Goal: Entertainment & Leisure: Consume media (video, audio)

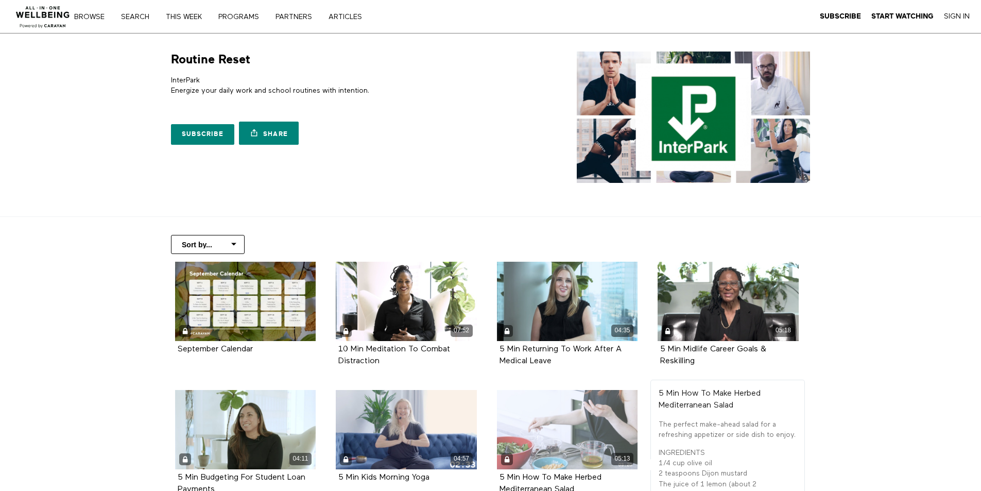
scroll to position [52, 0]
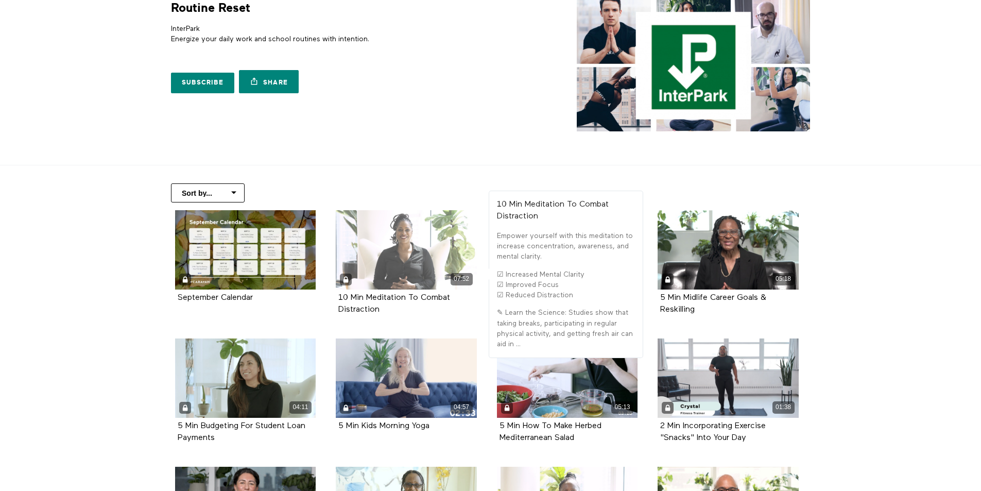
click at [418, 263] on div "07:52" at bounding box center [406, 249] width 141 height 79
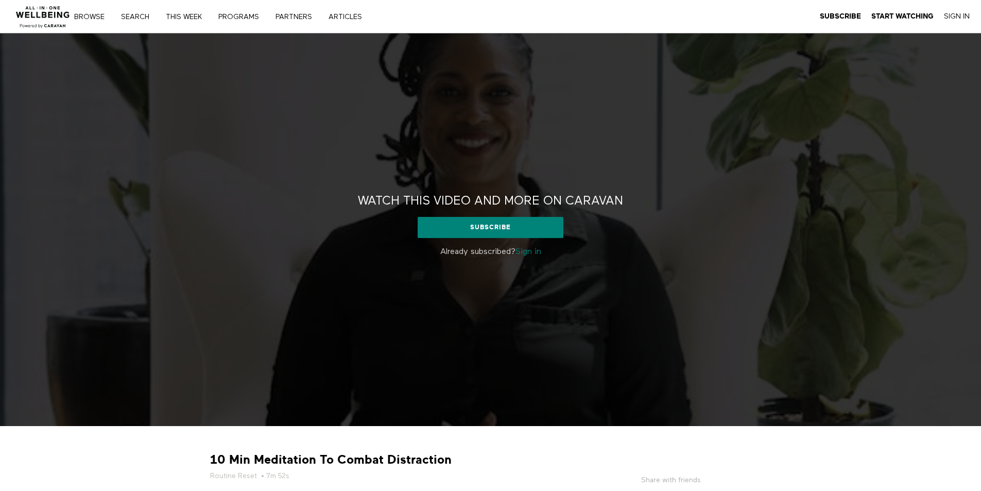
click at [531, 251] on link "Sign in" at bounding box center [529, 252] width 26 height 8
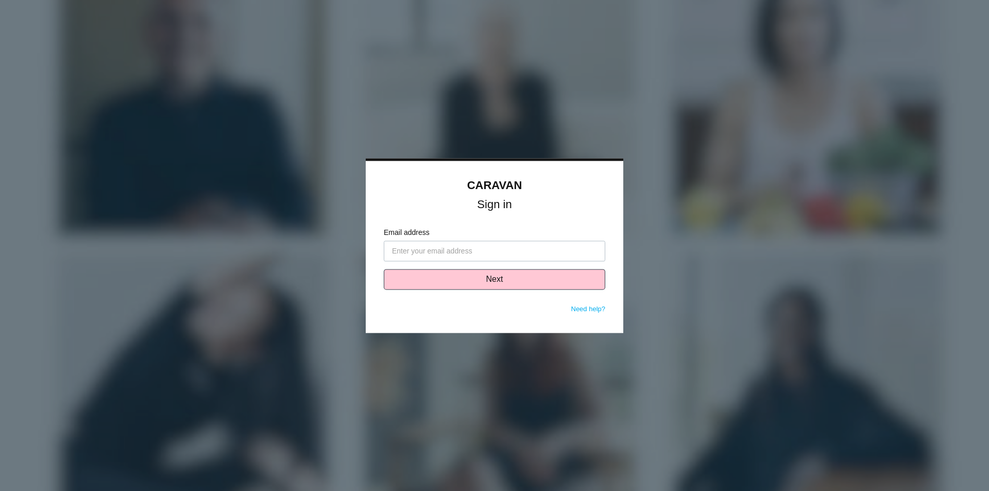
click at [455, 246] on input "Email address" at bounding box center [495, 251] width 222 height 21
type input "S"
type input "[PERSON_NAME][EMAIL_ADDRESS][PERSON_NAME][DOMAIN_NAME]"
click at [496, 281] on button "Next" at bounding box center [495, 279] width 222 height 21
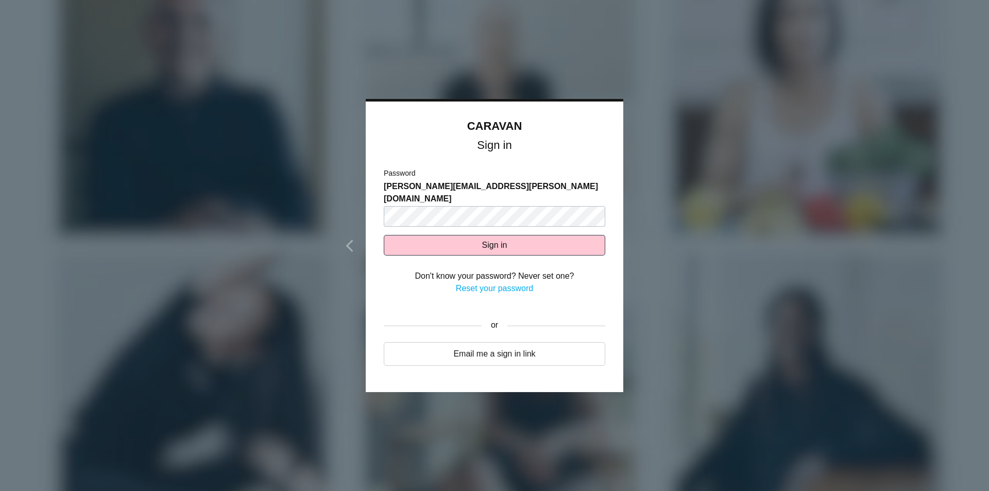
drag, startPoint x: 642, startPoint y: 311, endPoint x: 670, endPoint y: 306, distance: 28.3
click at [642, 311] on div at bounding box center [494, 245] width 989 height 491
click at [505, 236] on button "Sign in" at bounding box center [495, 245] width 222 height 21
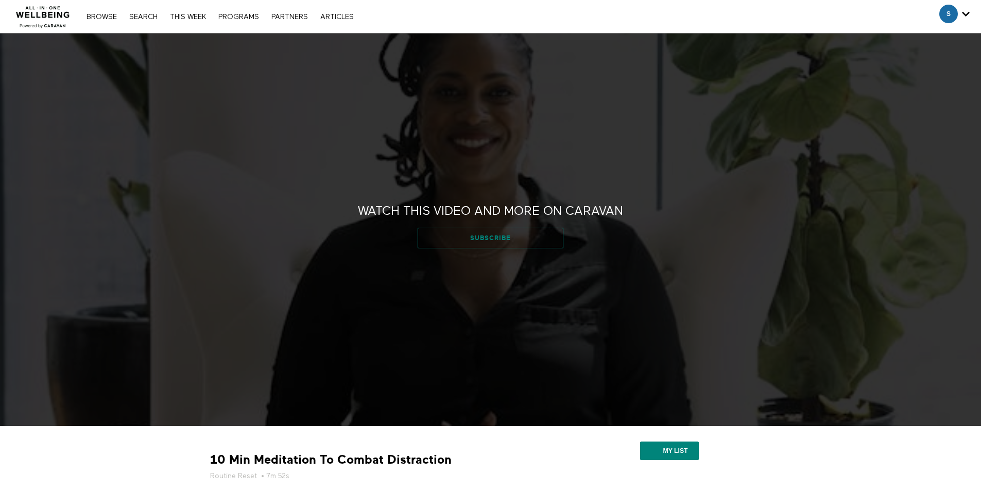
click at [493, 238] on link "Subscribe" at bounding box center [491, 238] width 146 height 21
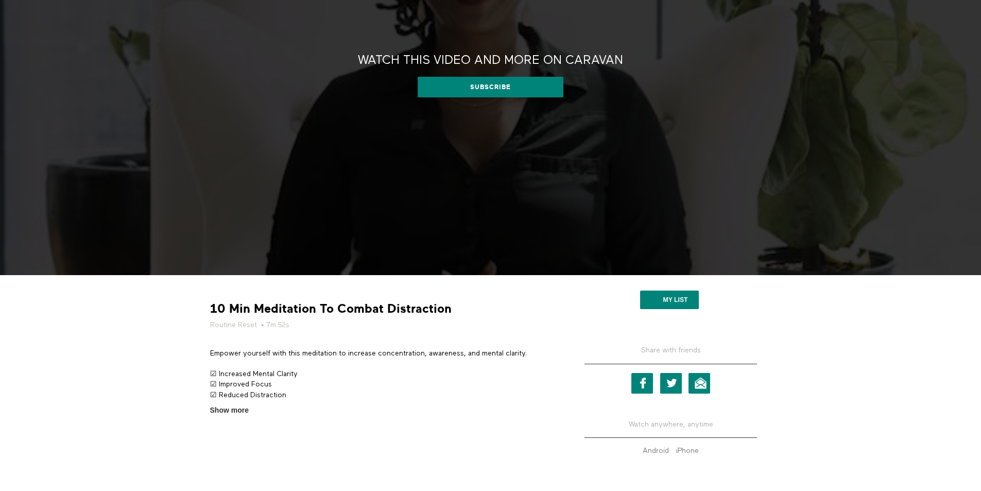
scroll to position [155, 0]
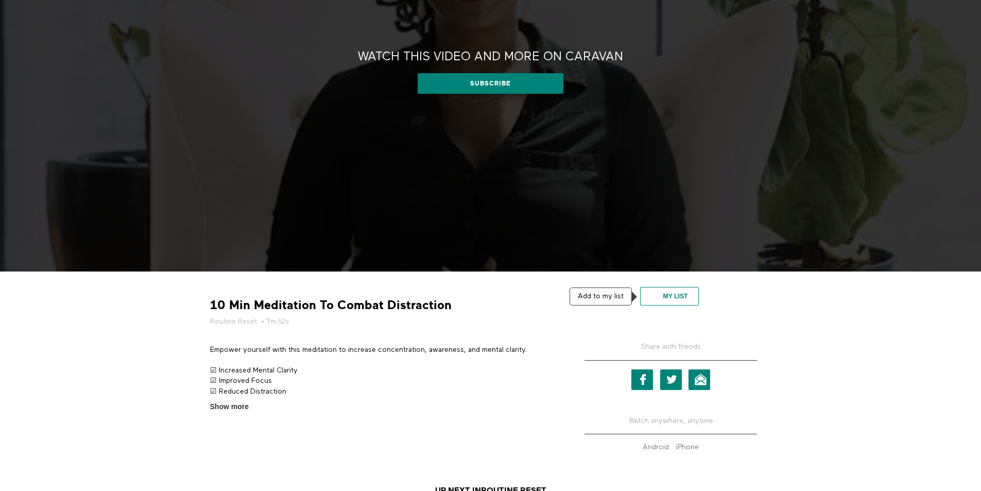
click at [678, 296] on button "My list" at bounding box center [669, 296] width 58 height 19
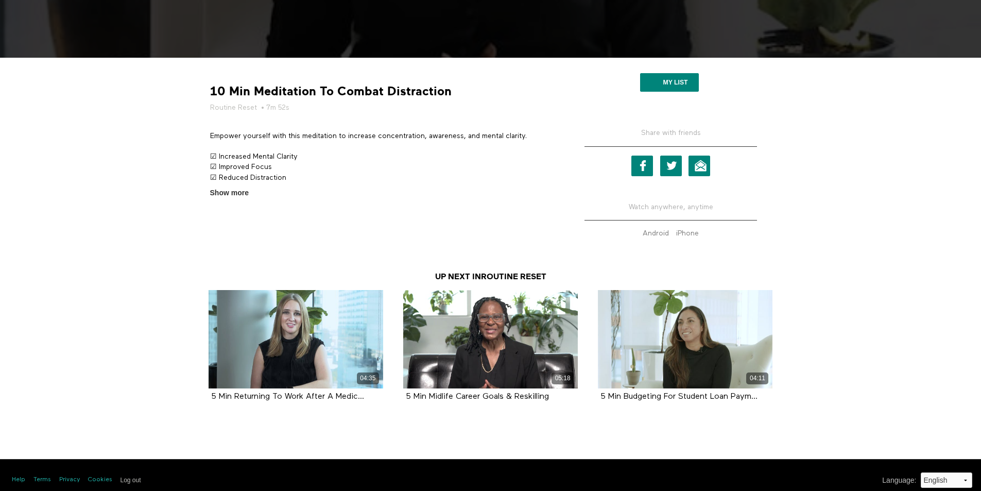
scroll to position [378, 0]
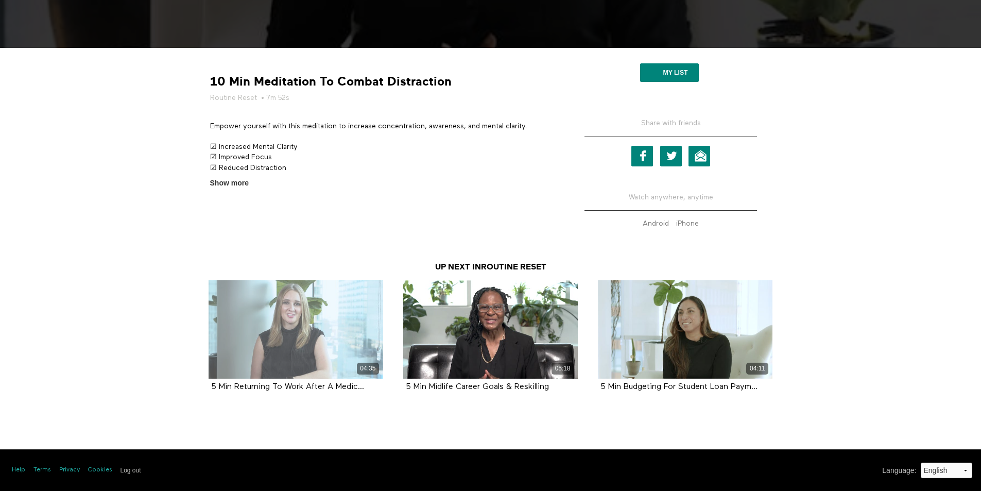
click at [310, 337] on div "04:35" at bounding box center [296, 329] width 175 height 98
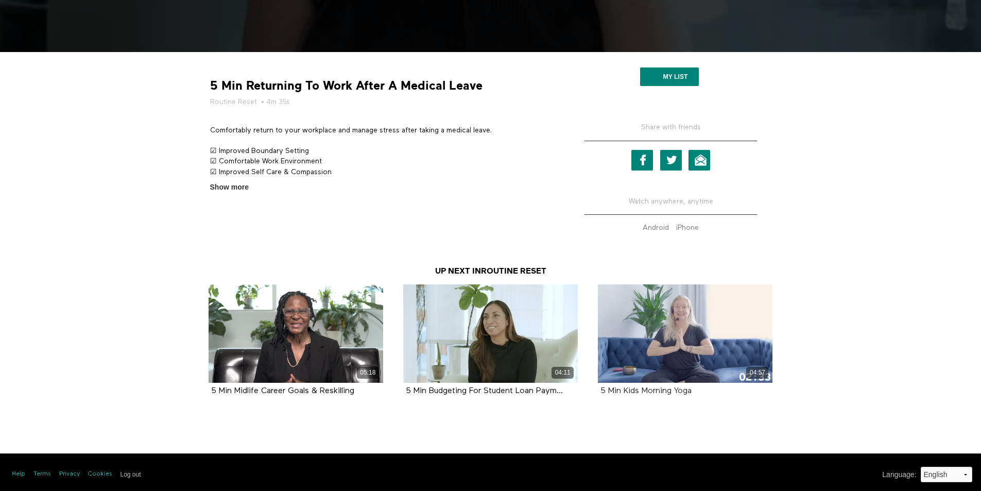
scroll to position [378, 0]
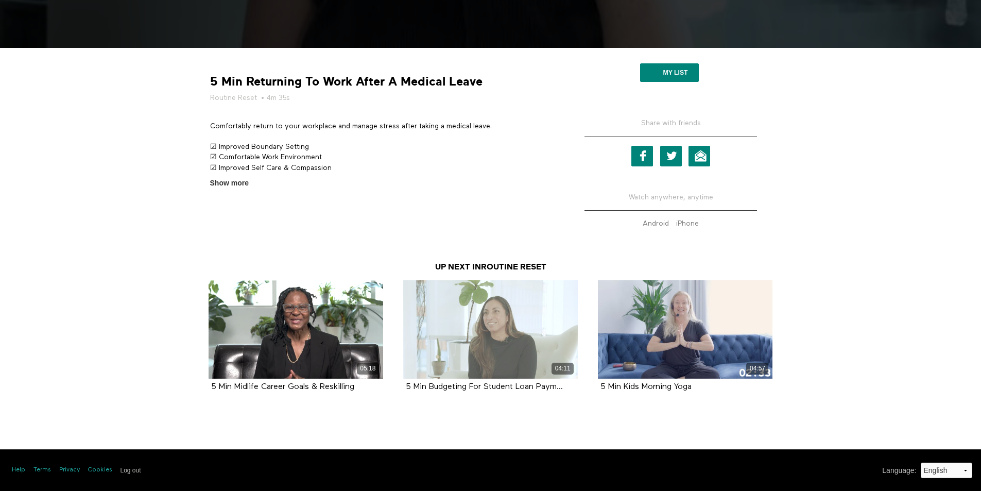
click at [506, 334] on div "04:11" at bounding box center [490, 329] width 175 height 98
